Goal: Task Accomplishment & Management: Complete application form

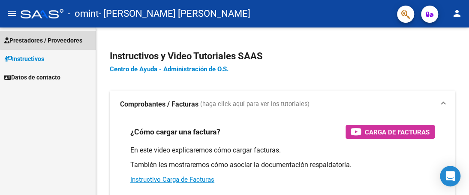
click at [56, 39] on span "Prestadores / Proveedores" at bounding box center [43, 40] width 78 height 9
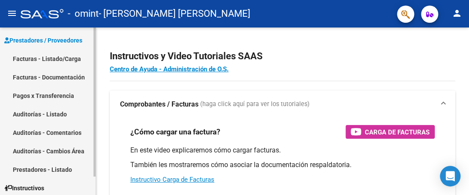
click at [51, 58] on link "Facturas - Listado/Carga" at bounding box center [48, 58] width 96 height 18
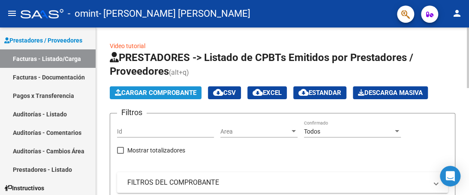
click at [144, 93] on span "Cargar Comprobante" at bounding box center [155, 93] width 81 height 8
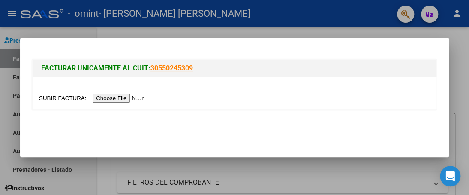
click at [137, 98] on input "file" at bounding box center [93, 97] width 108 height 9
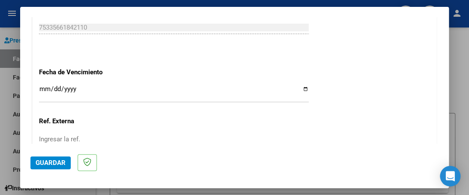
scroll to position [636, 0]
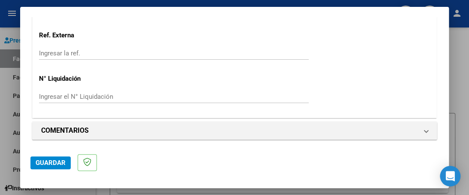
click at [56, 161] on span "Guardar" at bounding box center [51, 163] width 30 height 8
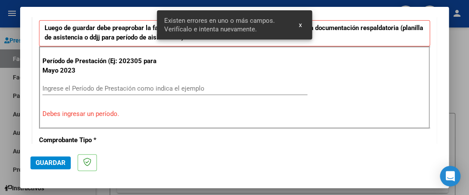
scroll to position [218, 0]
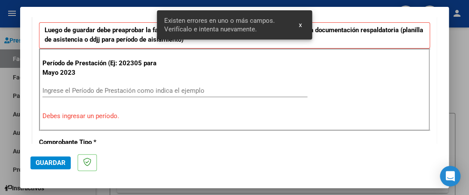
click at [132, 36] on strong "Luego de guardar debe preaprobar la factura asociandola a un legajo de integrac…" at bounding box center [234, 35] width 379 height 18
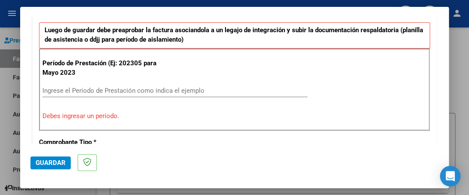
click at [102, 90] on input "Ingrese el Período de Prestación como indica el ejemplo" at bounding box center [174, 91] width 265 height 8
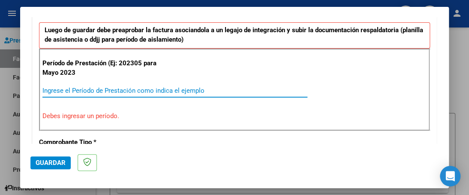
click at [102, 90] on input "Ingrese el Período de Prestación como indica el ejemplo" at bounding box center [174, 91] width 265 height 8
click at [50, 89] on input "Ingrese el Período de Prestación como indica el ejemplo" at bounding box center [174, 91] width 265 height 8
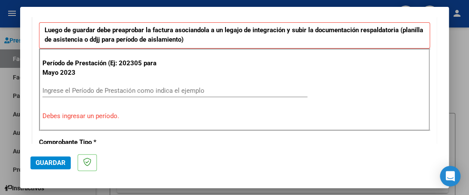
click at [50, 114] on p "Debes ingresar un período." at bounding box center [234, 116] width 384 height 10
click at [54, 90] on input "Ingrese el Período de Prestación como indica el ejemplo" at bounding box center [174, 91] width 265 height 8
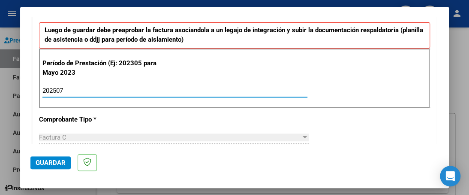
type input "202507"
click at [59, 135] on span "Factura C" at bounding box center [52, 137] width 27 height 8
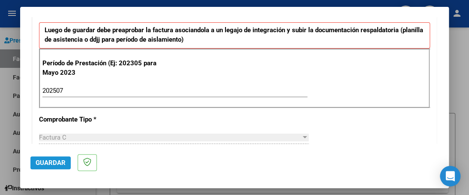
click at [49, 165] on span "Guardar" at bounding box center [51, 163] width 30 height 8
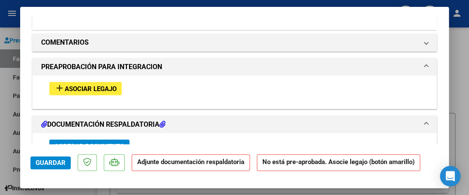
scroll to position [729, 0]
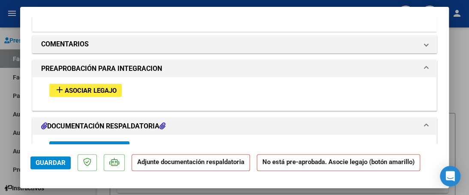
click at [87, 89] on span "Asociar Legajo" at bounding box center [91, 91] width 52 height 8
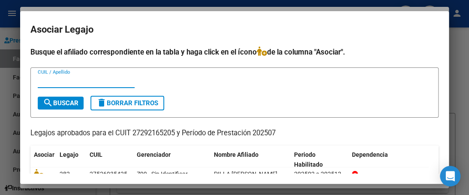
scroll to position [38, 0]
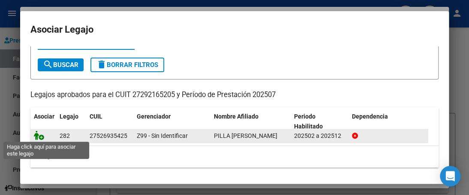
click at [39, 134] on icon at bounding box center [39, 134] width 10 height 9
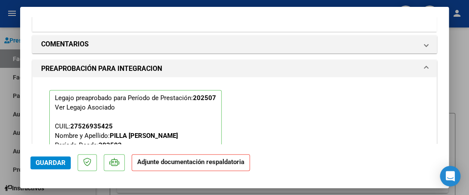
scroll to position [837, 0]
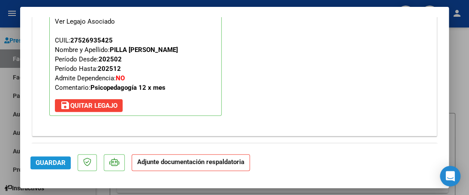
click at [48, 162] on span "Guardar" at bounding box center [51, 163] width 30 height 8
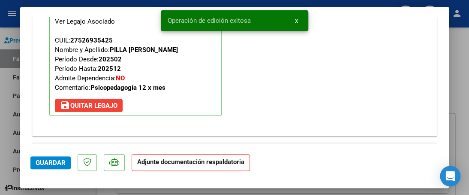
click at [148, 163] on strong "Adjunte documentación respaldatoria" at bounding box center [190, 162] width 107 height 8
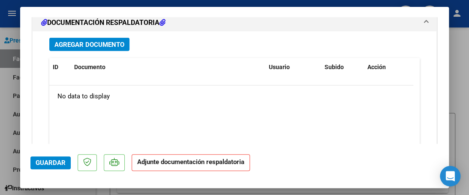
scroll to position [1034, 0]
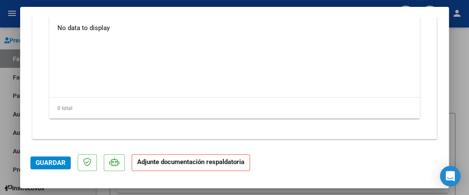
click at [152, 165] on strong "Adjunte documentación respaldatoria" at bounding box center [190, 162] width 107 height 8
click at [59, 164] on span "Guardar" at bounding box center [51, 163] width 30 height 8
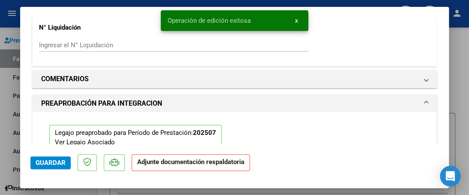
scroll to position [691, 0]
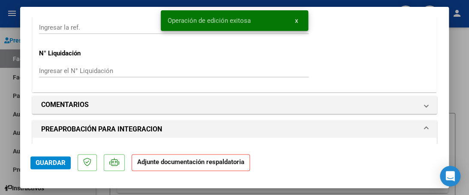
click at [461, 45] on div at bounding box center [234, 97] width 469 height 195
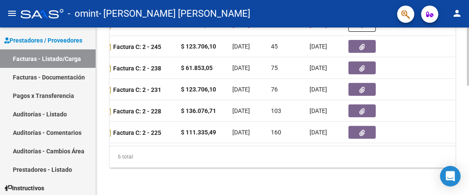
scroll to position [229, 0]
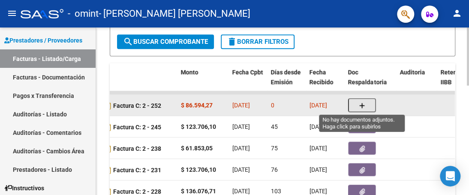
click at [367, 106] on button "button" at bounding box center [361, 105] width 27 height 14
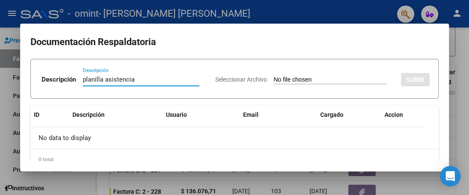
type input "planilla asistencia"
click at [274, 80] on input "Seleccionar Archivo" at bounding box center [331, 80] width 114 height 8
click at [215, 78] on span "Seleccionar Archivo" at bounding box center [241, 79] width 52 height 7
click at [274, 78] on input "Seleccionar Archivo" at bounding box center [331, 80] width 114 height 8
type input "C:\fakepath\asist [DATE] Leti .pdf"
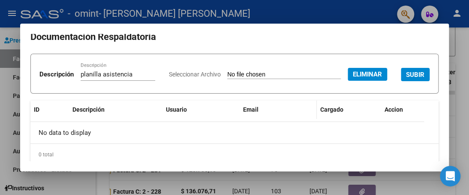
scroll to position [0, 0]
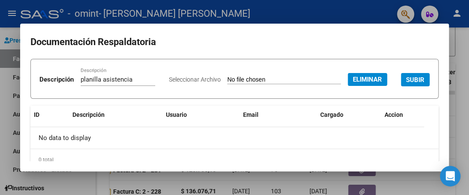
click at [406, 84] on span "SUBIR" at bounding box center [415, 80] width 18 height 8
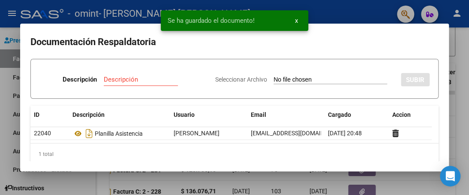
click at [106, 83] on input "Descripción" at bounding box center [141, 79] width 74 height 8
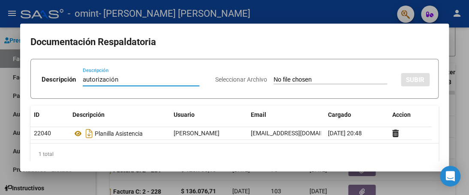
type input "autorización"
click at [224, 81] on span "Seleccionar Archivo" at bounding box center [241, 79] width 52 height 7
click at [274, 81] on input "Seleccionar Archivo" at bounding box center [331, 80] width 114 height 8
type input "C:\fakepath\0AGI00_AU_1134130203_20250702_1.pdf"
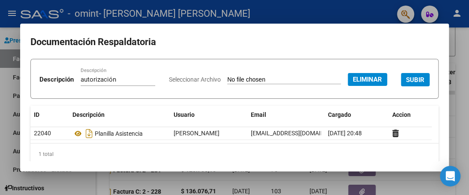
click at [353, 83] on span "Eliminar" at bounding box center [367, 79] width 29 height 8
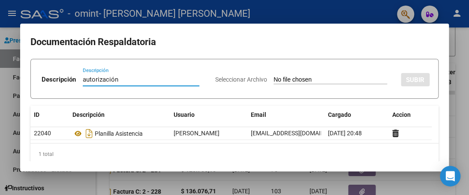
click at [117, 80] on input "autorización" at bounding box center [141, 79] width 117 height 8
type input "a"
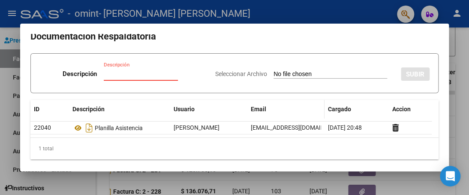
scroll to position [10, 0]
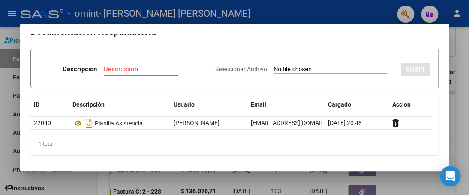
click at [461, 114] on div at bounding box center [234, 97] width 469 height 195
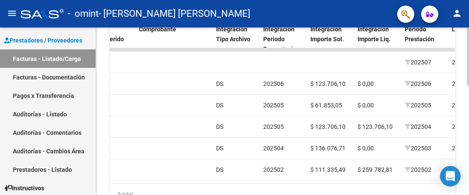
scroll to position [0, 825]
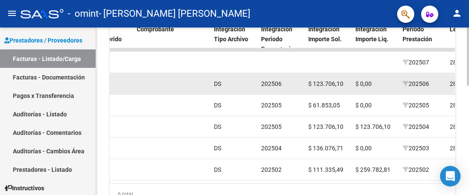
click at [341, 84] on span "$ 123.706,10" at bounding box center [325, 83] width 35 height 7
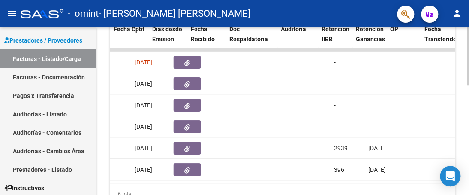
scroll to position [0, 443]
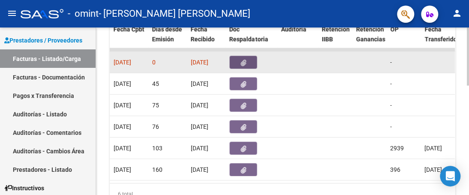
click at [235, 59] on button "button" at bounding box center [242, 62] width 27 height 13
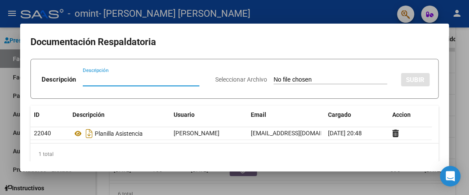
click at [221, 78] on span "Seleccionar Archivo" at bounding box center [241, 79] width 52 height 7
click at [274, 78] on input "Seleccionar Archivo" at bounding box center [331, 80] width 114 height 8
type input "C:\fakepath\autorización julio .pdf"
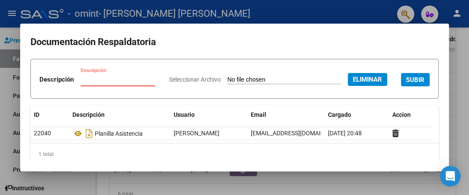
click at [145, 75] on input "Descripción" at bounding box center [118, 79] width 75 height 8
type input "Autorizacion"
click at [406, 84] on span "SUBIR" at bounding box center [415, 80] width 18 height 8
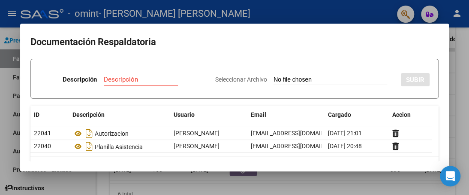
click at [460, 61] on div at bounding box center [234, 97] width 469 height 195
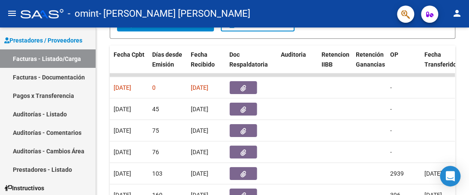
scroll to position [187, 0]
